Goal: Information Seeking & Learning: Learn about a topic

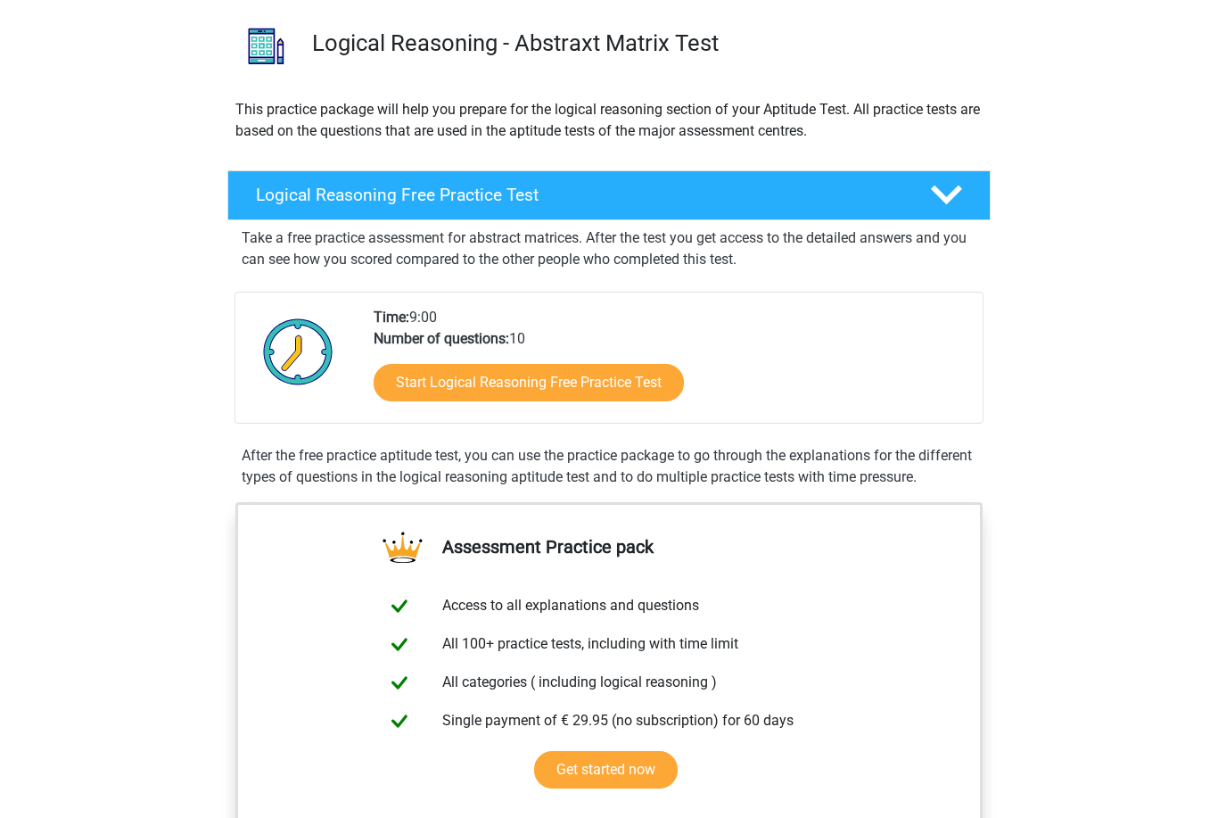
scroll to position [125, 0]
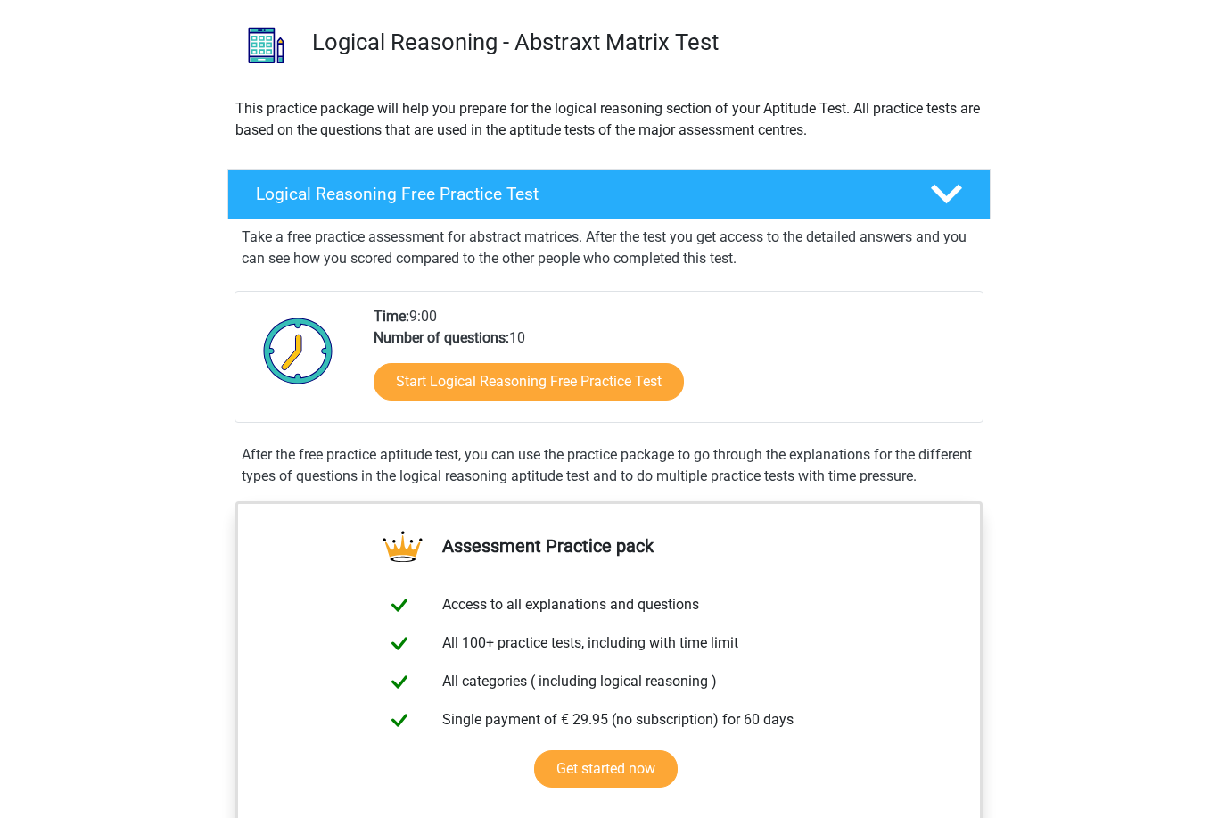
click at [949, 200] on polygon at bounding box center [946, 195] width 31 height 20
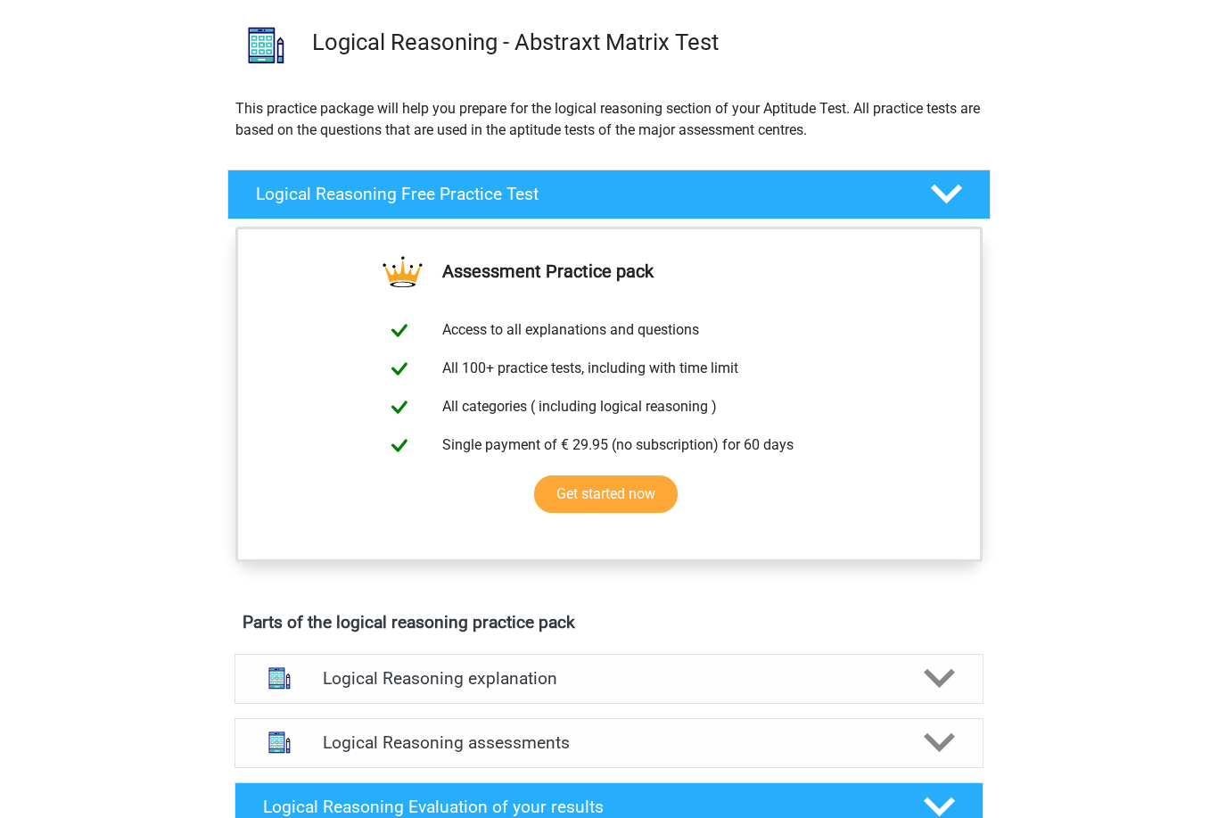
click at [957, 199] on icon at bounding box center [946, 193] width 31 height 31
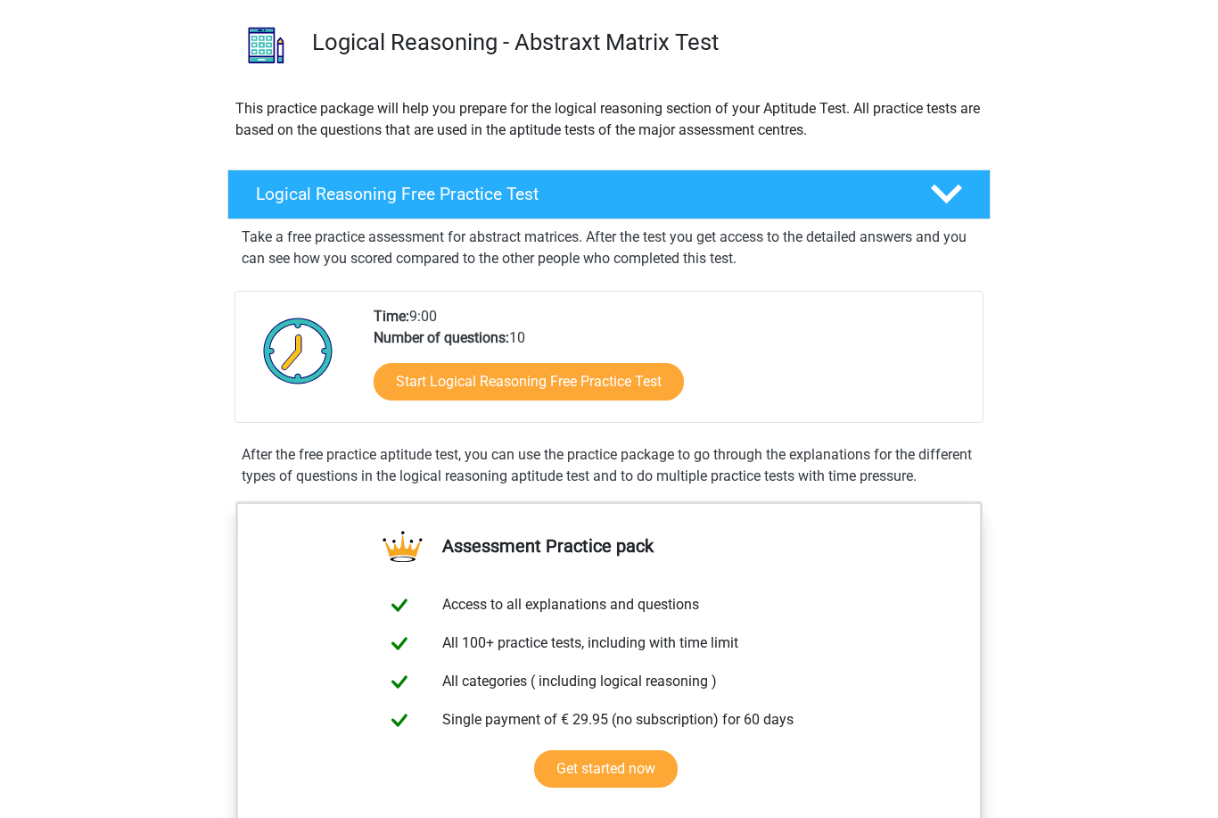
click at [631, 377] on link "Start Logical Reasoning Free Practice Test" at bounding box center [529, 381] width 310 height 37
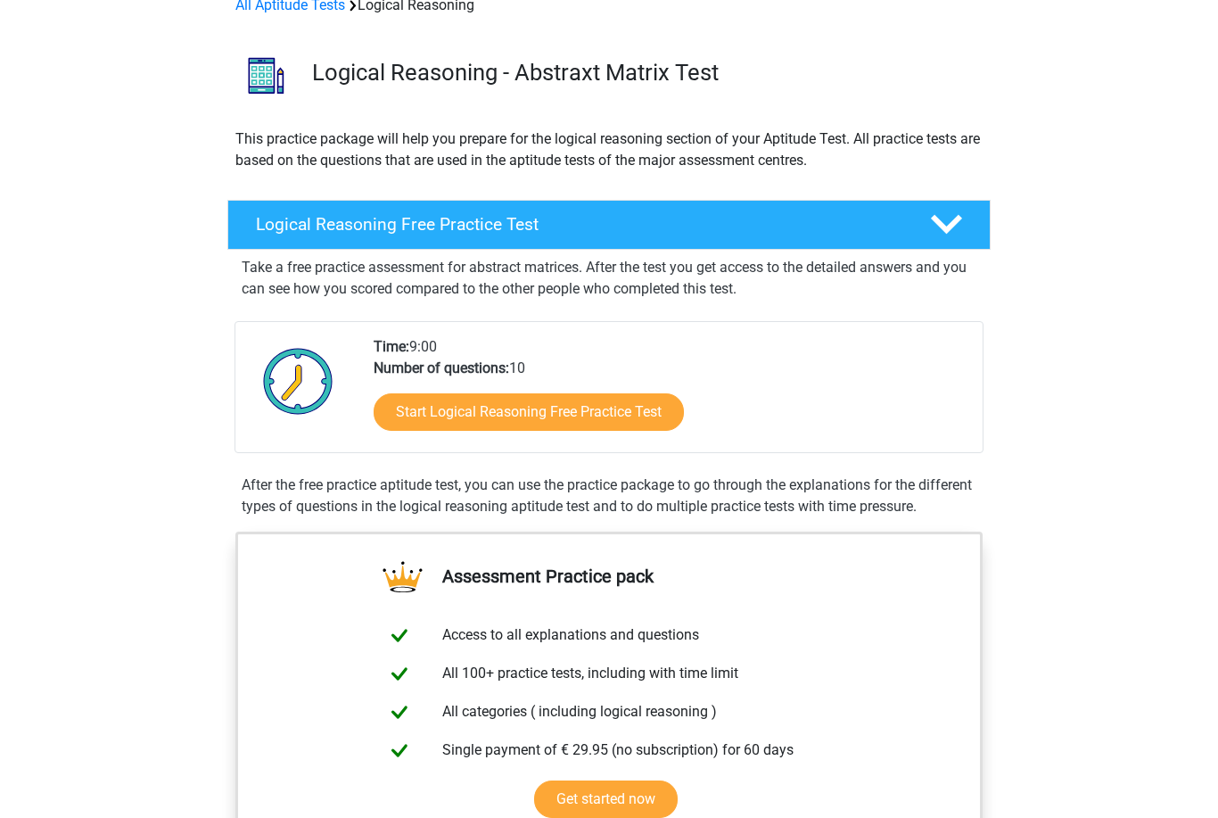
scroll to position [0, 0]
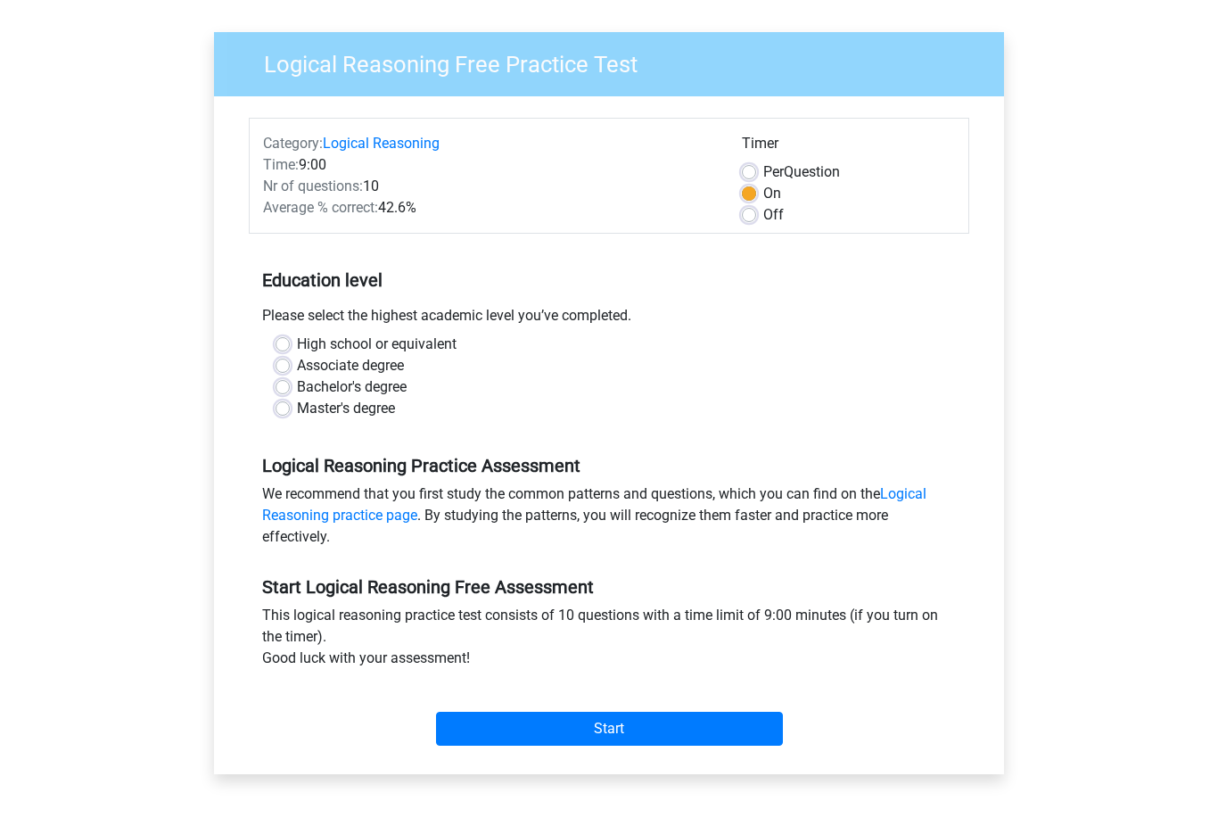
scroll to position [114, 0]
click at [378, 409] on label "Master's degree" at bounding box center [346, 408] width 98 height 21
click at [290, 409] on input "Master's degree" at bounding box center [282, 407] width 14 height 18
radio input "true"
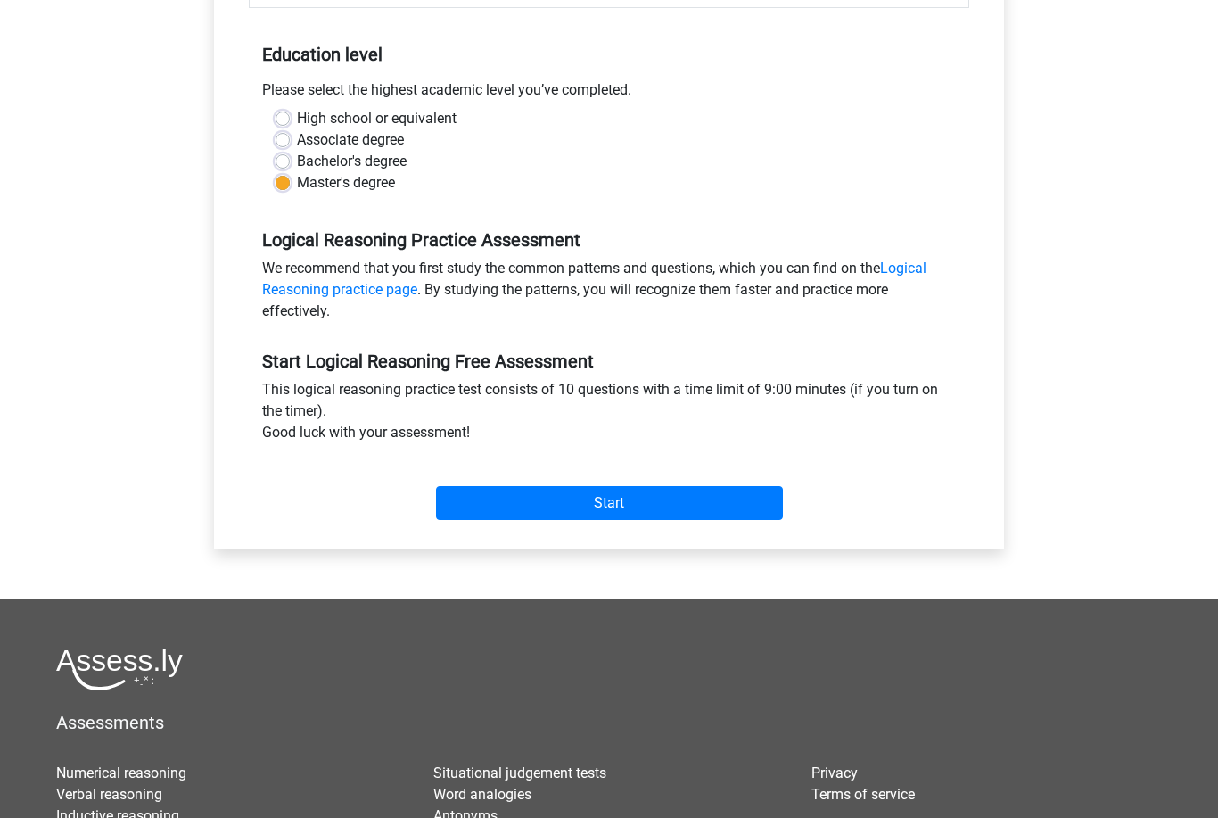
scroll to position [341, 0]
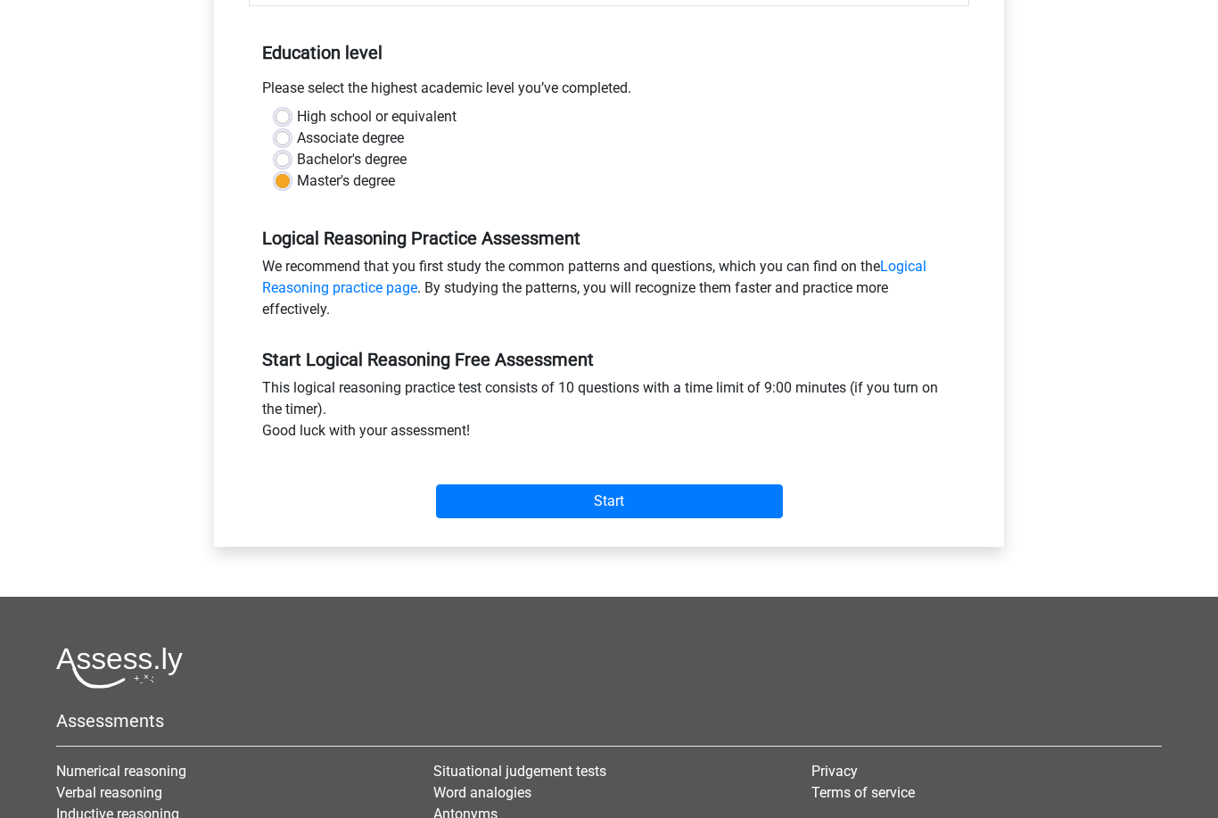
click at [675, 497] on input "Start" at bounding box center [609, 502] width 347 height 34
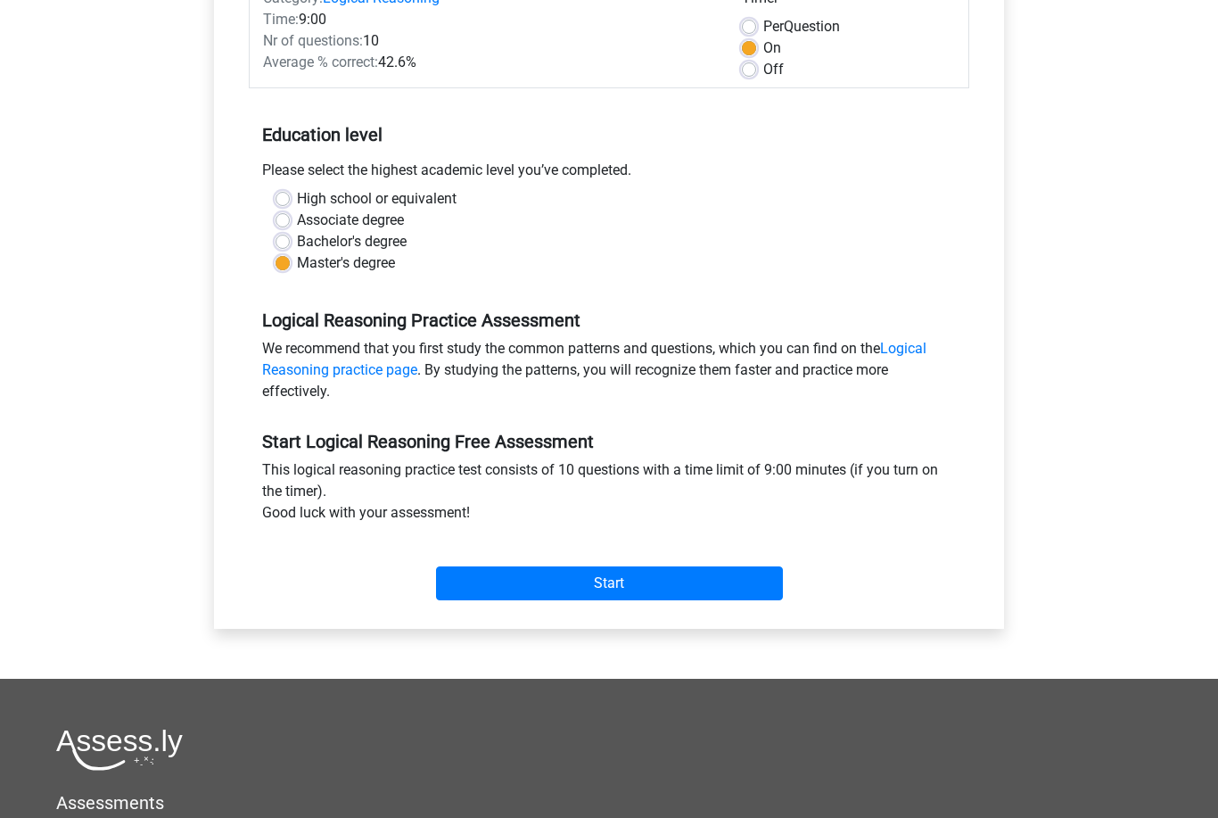
scroll to position [0, 0]
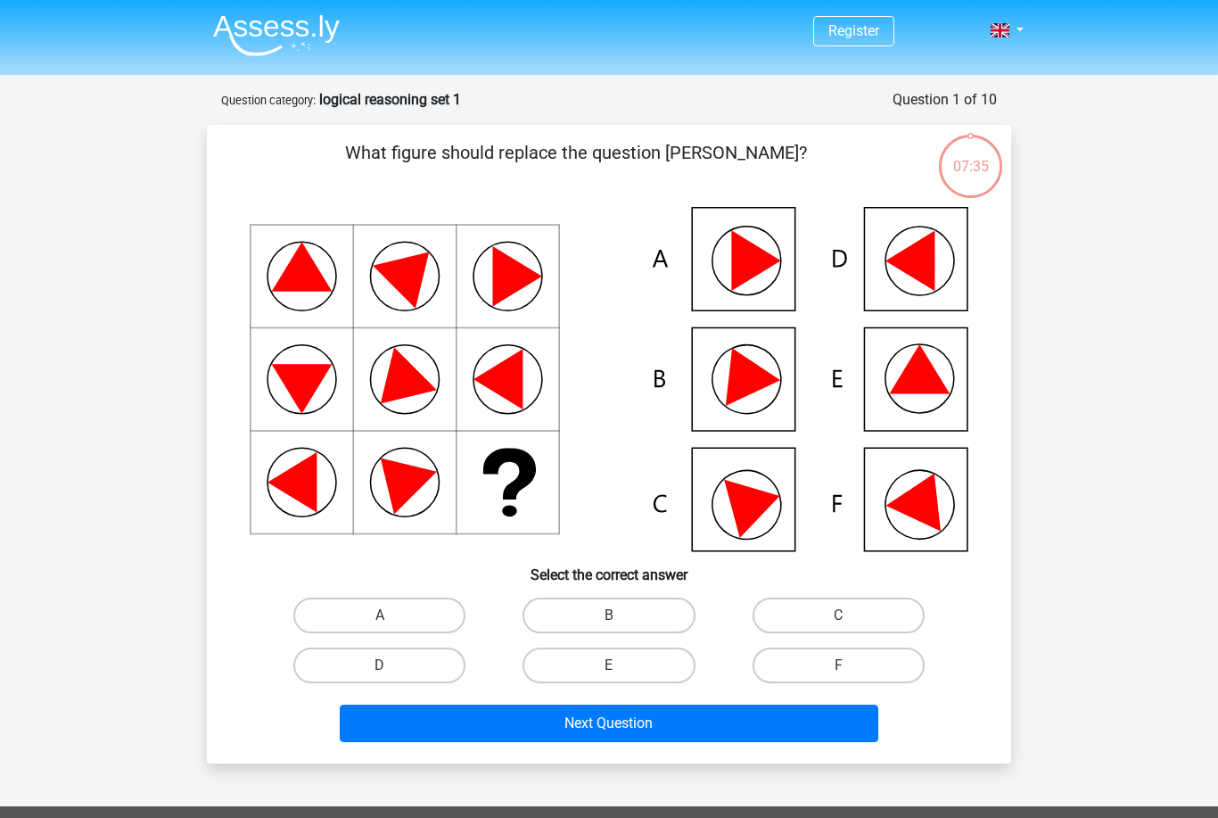
click at [601, 619] on label "B" at bounding box center [608, 615] width 172 height 36
click at [609, 619] on input "B" at bounding box center [615, 621] width 12 height 12
radio input "true"
click at [693, 717] on button "Next Question" at bounding box center [609, 722] width 539 height 37
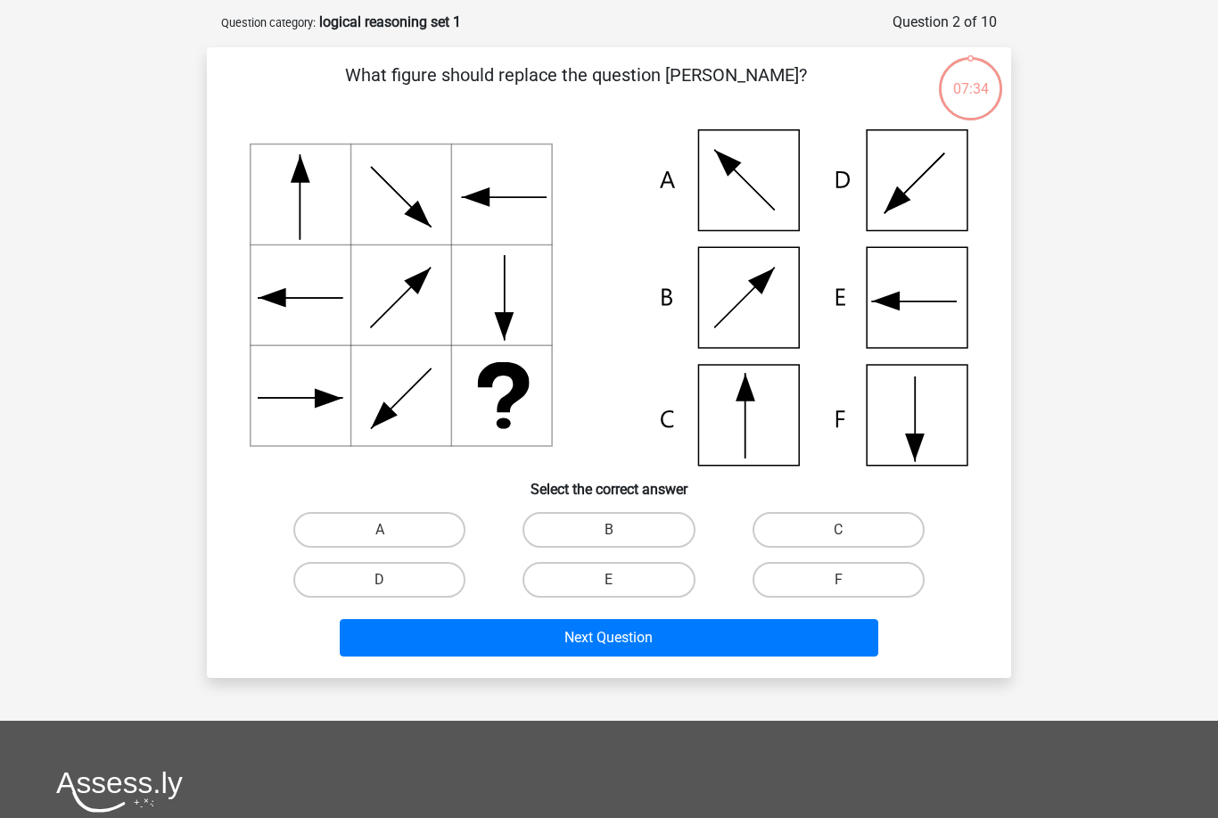
scroll to position [89, 0]
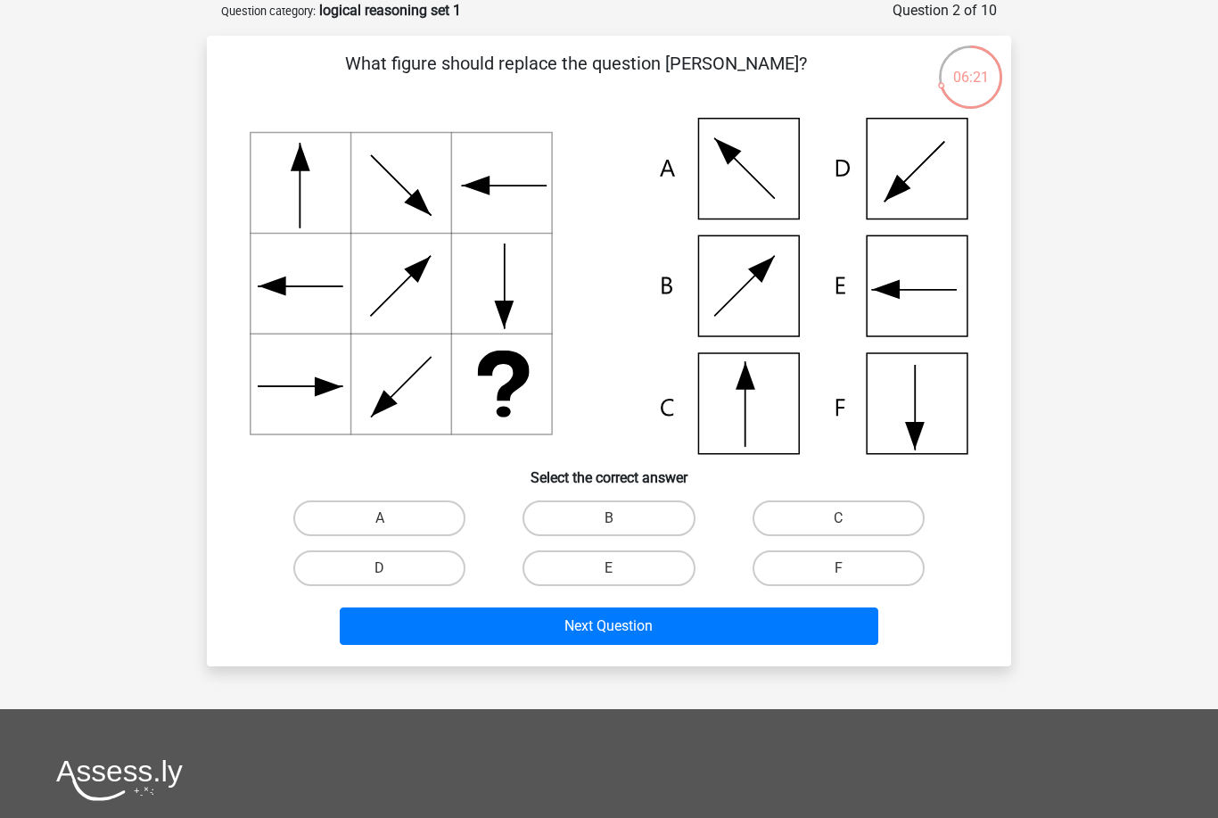
click at [831, 510] on label "C" at bounding box center [838, 518] width 172 height 36
click at [838, 518] on input "C" at bounding box center [844, 524] width 12 height 12
radio input "true"
click at [735, 620] on button "Next Question" at bounding box center [609, 625] width 539 height 37
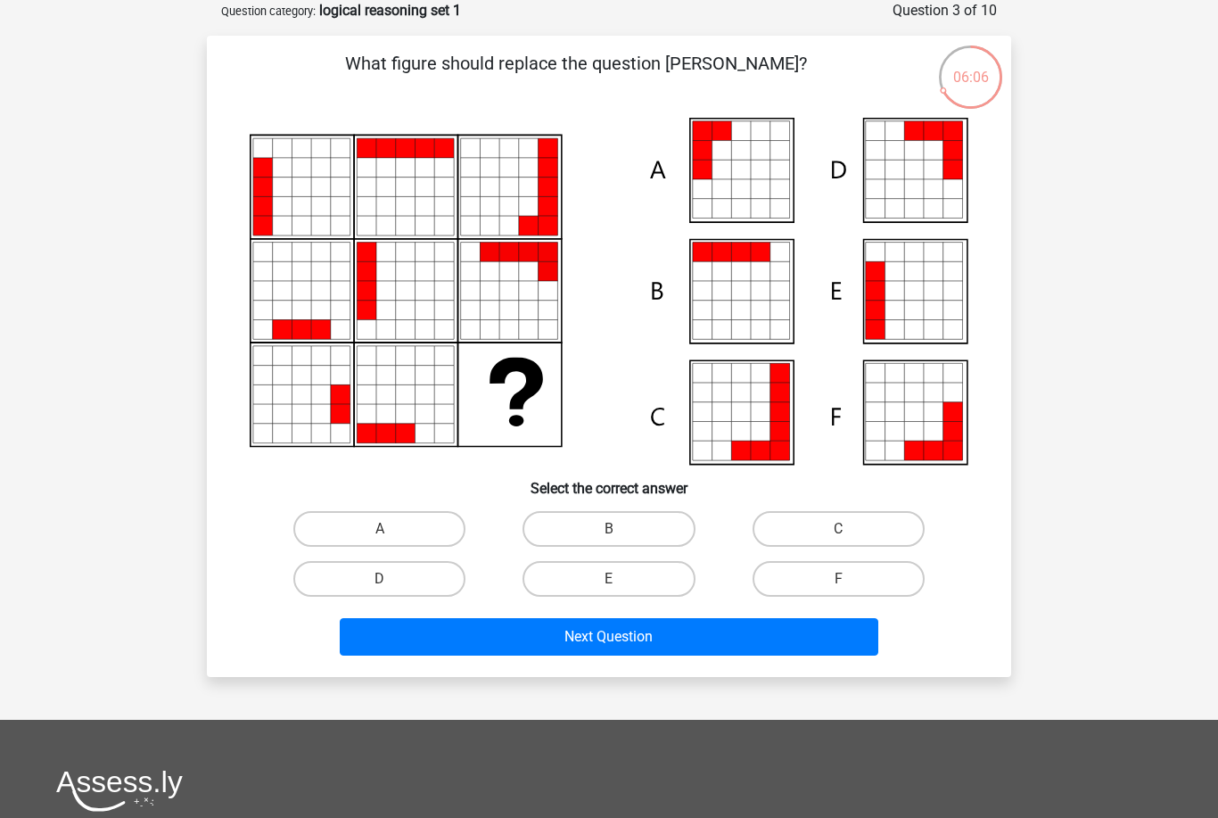
click at [390, 446] on icon at bounding box center [405, 393] width 103 height 103
click at [412, 533] on label "A" at bounding box center [379, 529] width 172 height 36
click at [391, 533] on input "A" at bounding box center [386, 535] width 12 height 12
radio input "true"
click at [654, 625] on button "Next Question" at bounding box center [609, 636] width 539 height 37
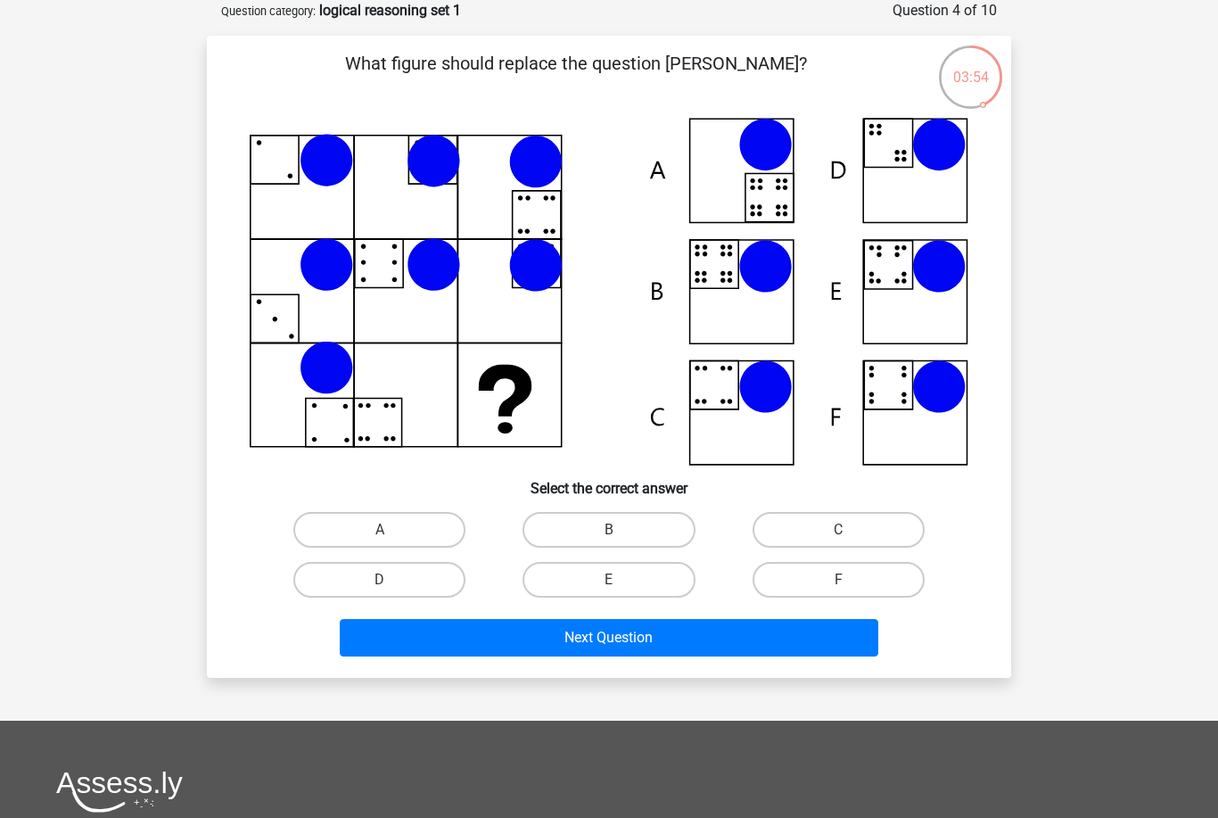
click at [625, 572] on label "E" at bounding box center [608, 580] width 172 height 36
click at [620, 579] on input "E" at bounding box center [615, 585] width 12 height 12
radio input "true"
click at [646, 632] on button "Next Question" at bounding box center [609, 637] width 539 height 37
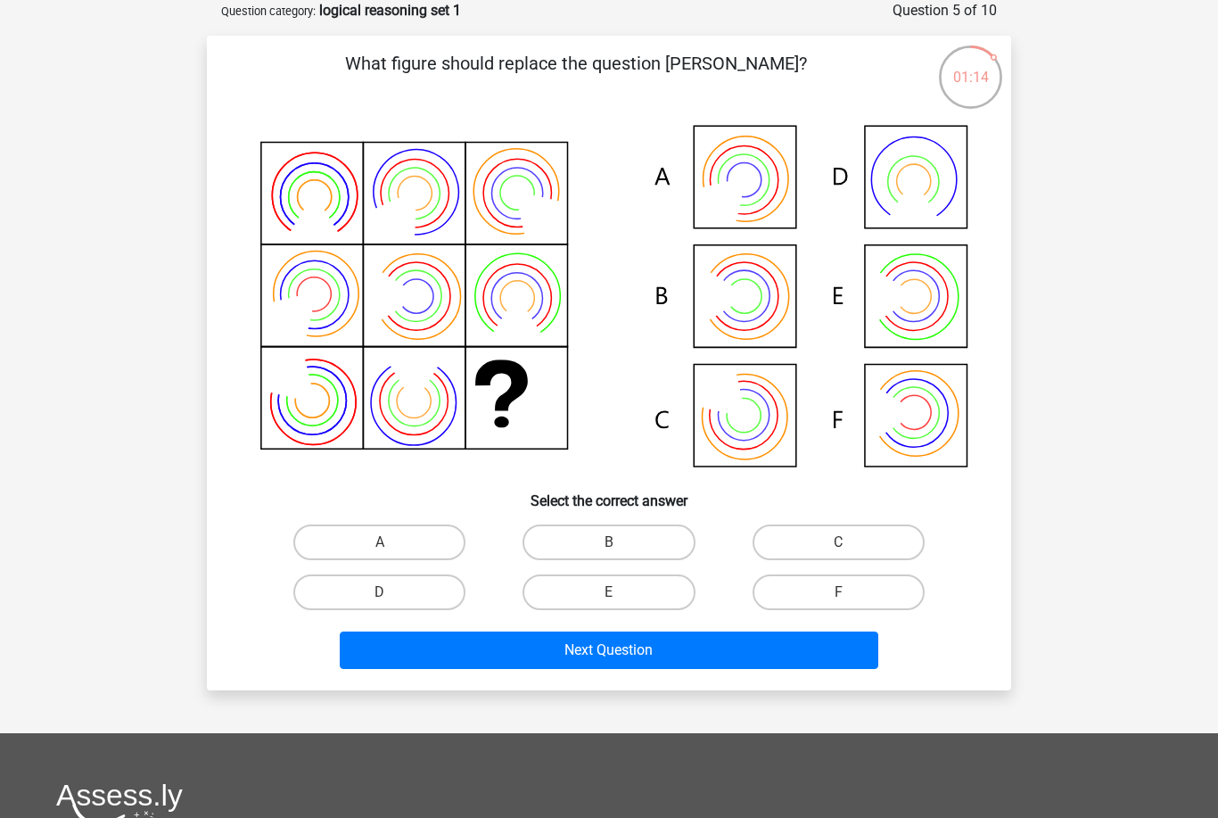
click at [791, 333] on icon at bounding box center [609, 298] width 719 height 360
click at [578, 544] on label "B" at bounding box center [608, 542] width 172 height 36
click at [609, 544] on input "B" at bounding box center [615, 548] width 12 height 12
radio input "true"
click at [649, 663] on button "Next Question" at bounding box center [609, 649] width 539 height 37
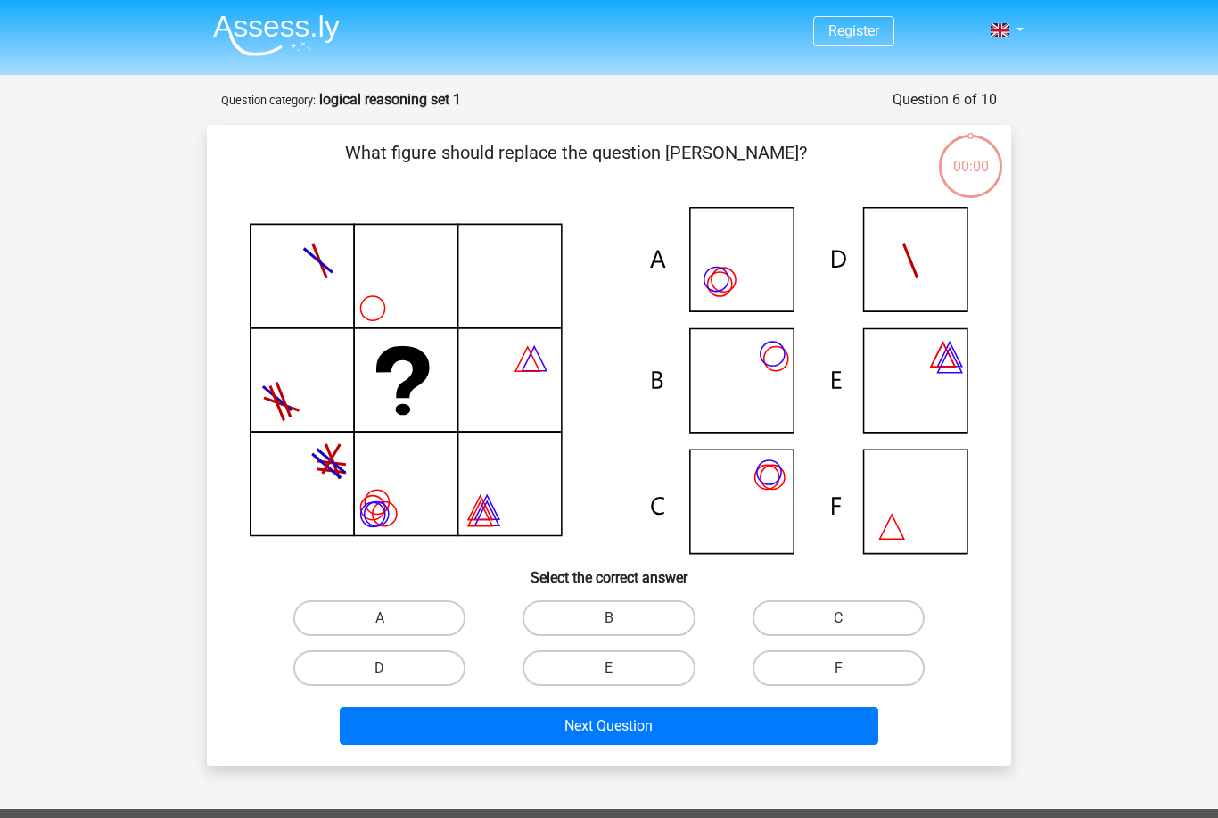
scroll to position [89, 0]
